Goal: Find specific page/section: Find specific page/section

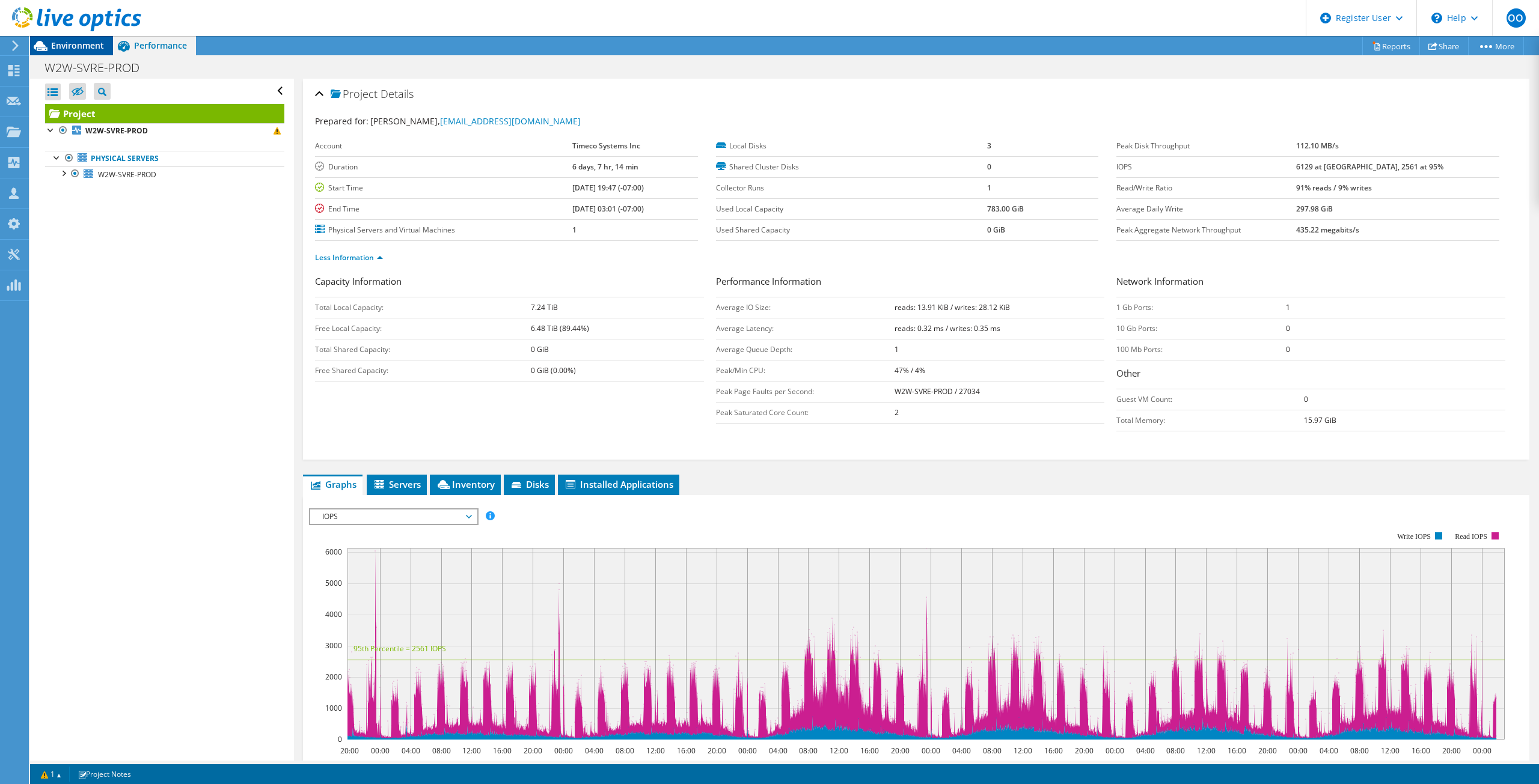
click at [74, 45] on span "Environment" at bounding box center [77, 45] width 53 height 12
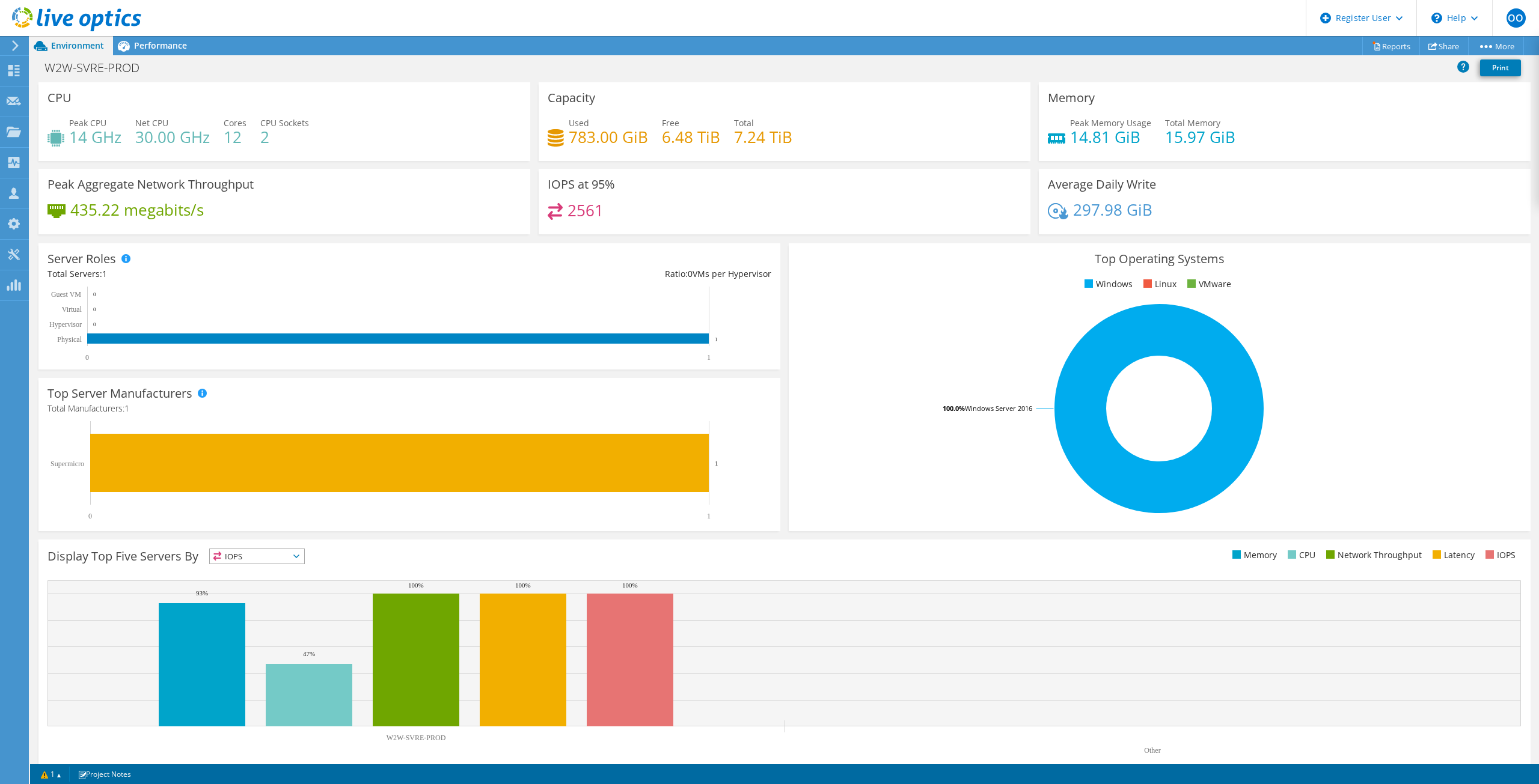
click at [138, 40] on div at bounding box center [70, 20] width 142 height 40
click at [162, 47] on span "Performance" at bounding box center [160, 45] width 53 height 12
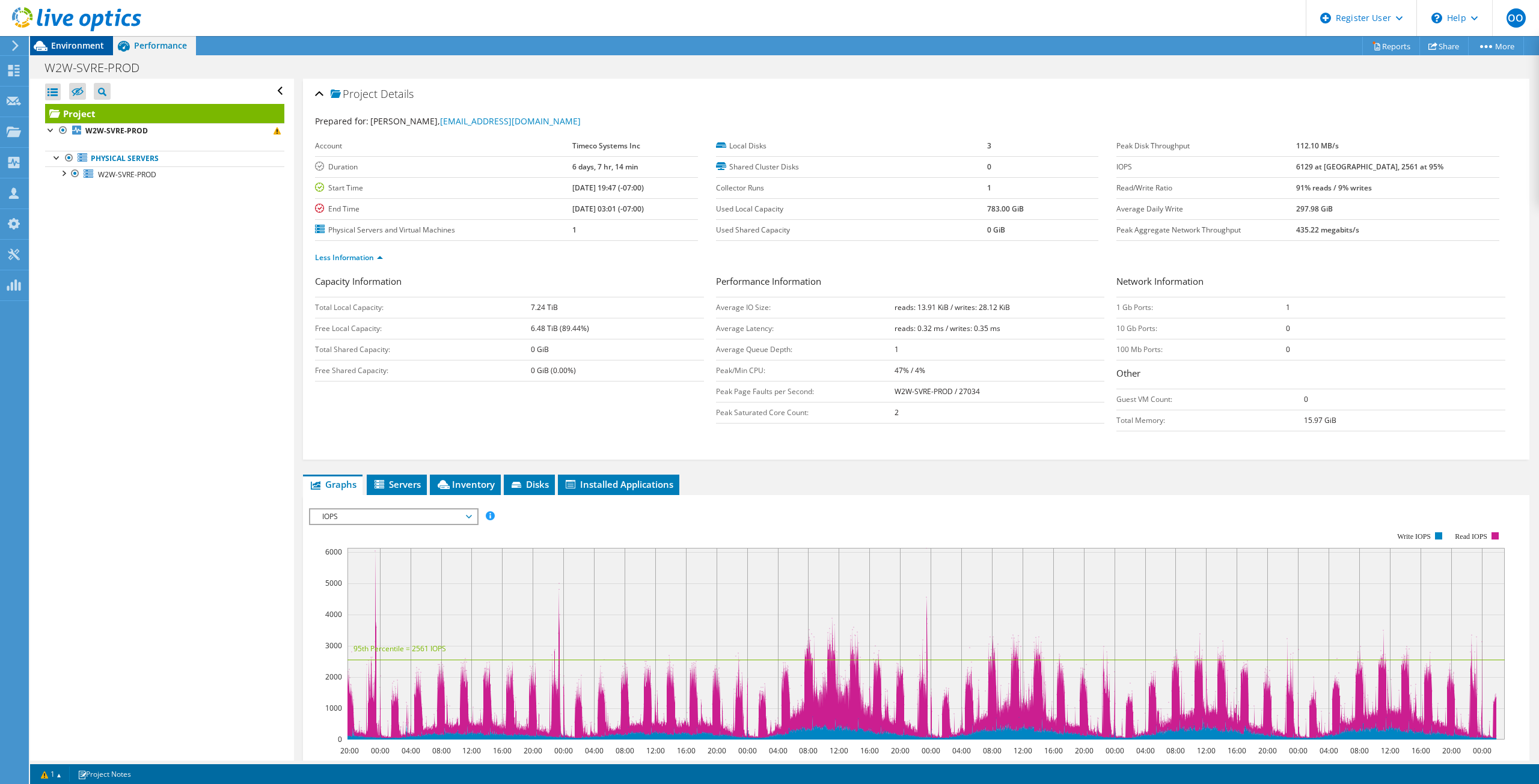
click at [47, 49] on icon at bounding box center [41, 45] width 14 height 10
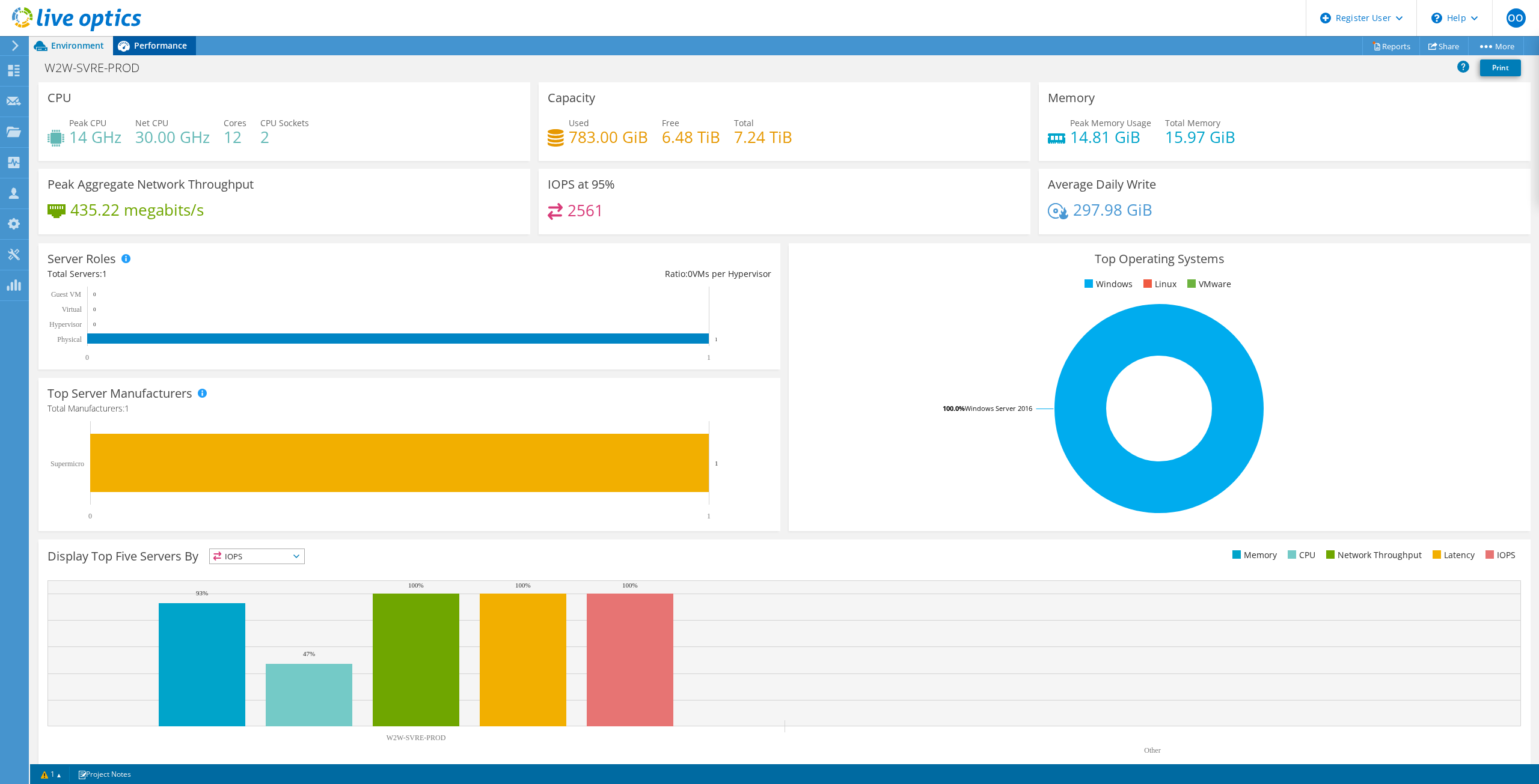
click at [142, 36] on div "Performance" at bounding box center [154, 46] width 83 height 20
